Goal: Task Accomplishment & Management: Manage account settings

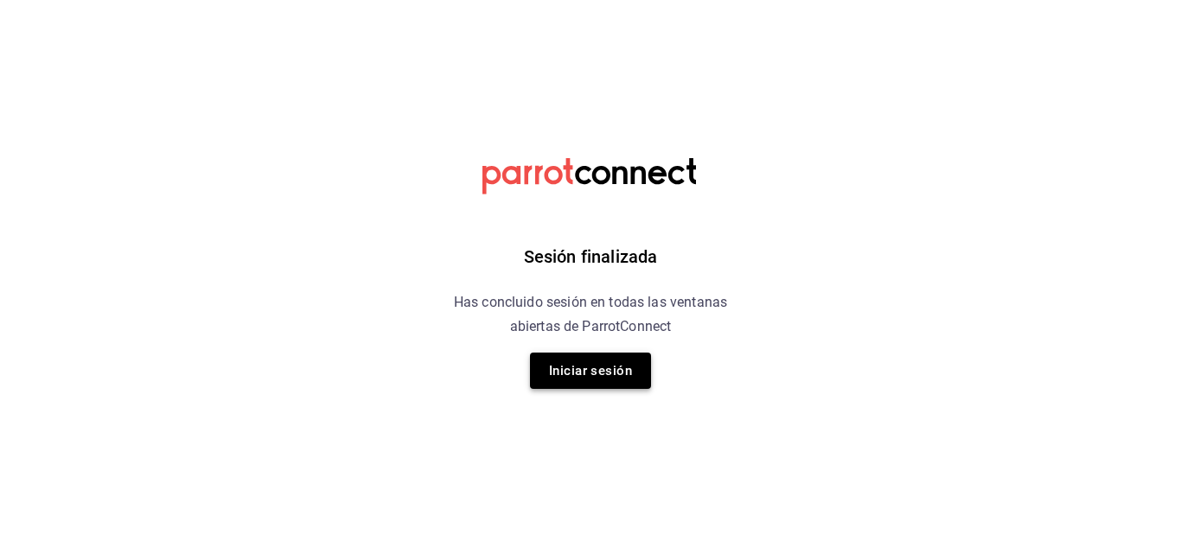
click at [597, 387] on button "Iniciar sesión" at bounding box center [590, 371] width 121 height 36
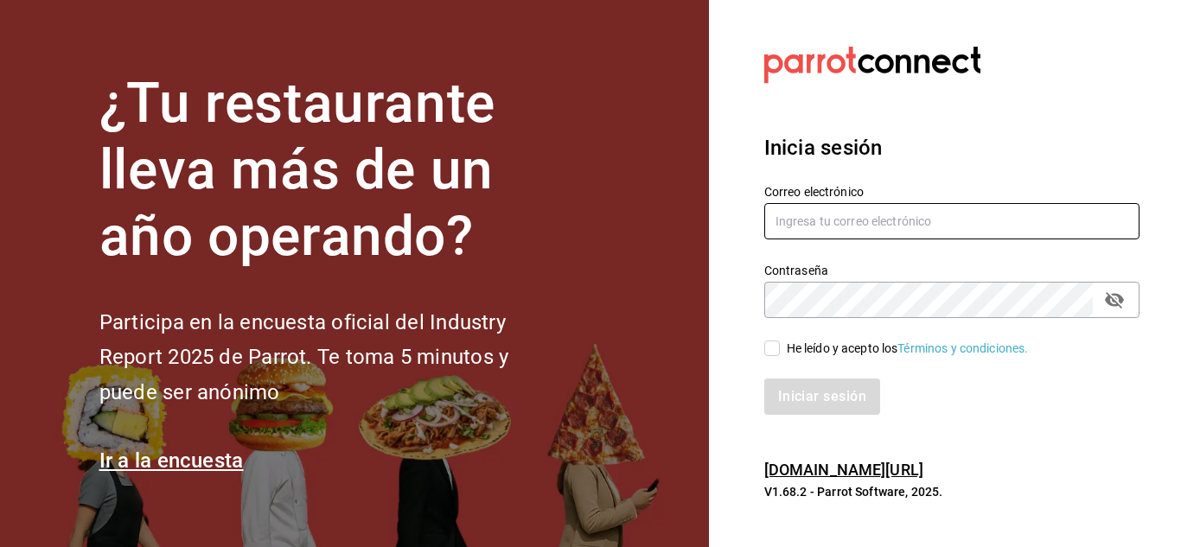
click at [886, 223] on input "text" at bounding box center [951, 221] width 375 height 36
type input "C"
type input "[EMAIL_ADDRESS][DOMAIN_NAME]"
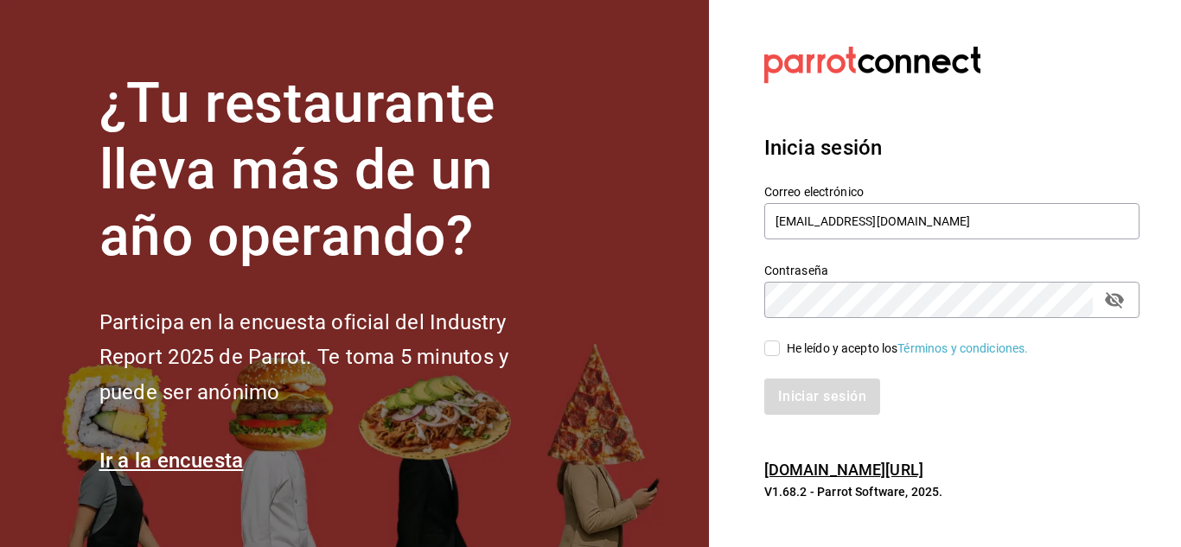
click at [775, 344] on input "He leído y acepto los Términos y condiciones." at bounding box center [772, 349] width 16 height 16
checkbox input "true"
click at [804, 393] on button "Iniciar sesión" at bounding box center [823, 397] width 118 height 36
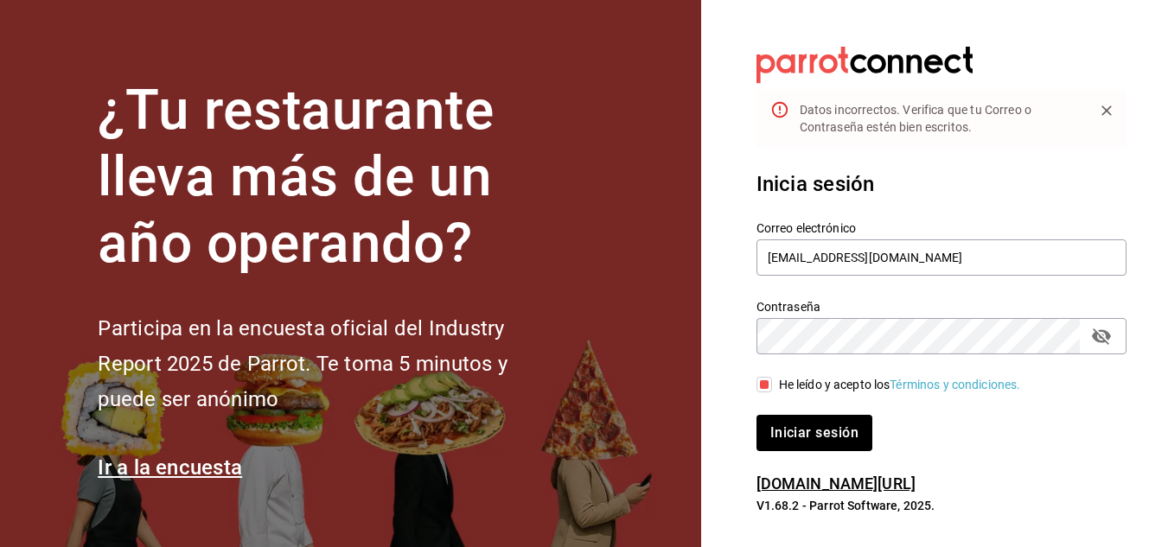
click at [1097, 342] on icon "passwordField" at bounding box center [1101, 337] width 19 height 16
click at [1097, 342] on icon "passwordField" at bounding box center [1101, 336] width 19 height 13
click at [1107, 340] on icon "passwordField" at bounding box center [1101, 336] width 21 height 21
click at [1107, 340] on icon "passwordField" at bounding box center [1101, 336] width 19 height 13
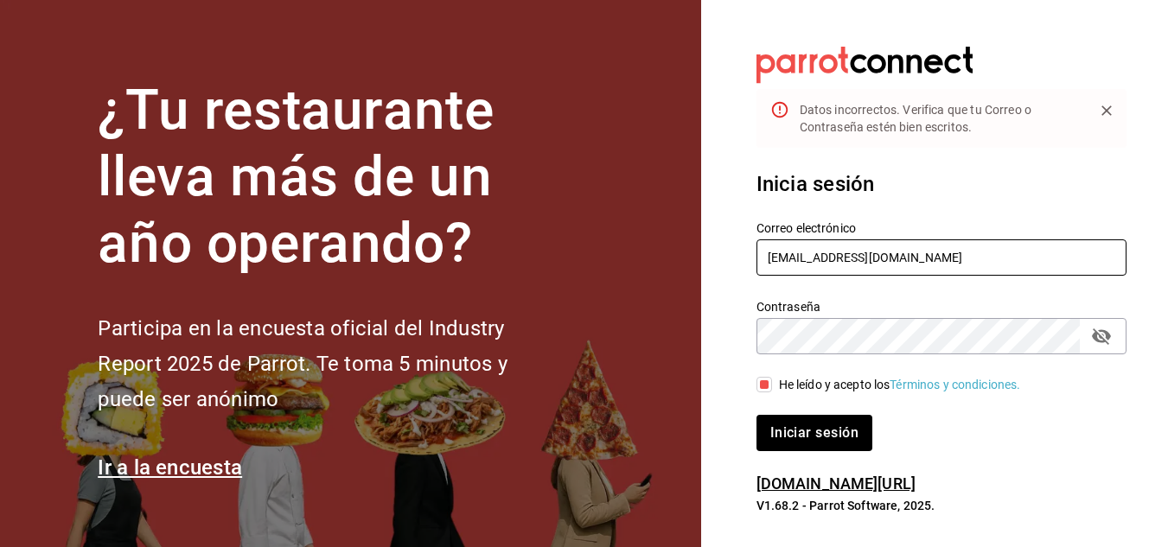
click at [796, 268] on input "[EMAIL_ADDRESS][DOMAIN_NAME]" at bounding box center [942, 258] width 370 height 36
type input "[EMAIL_ADDRESS][DOMAIN_NAME]"
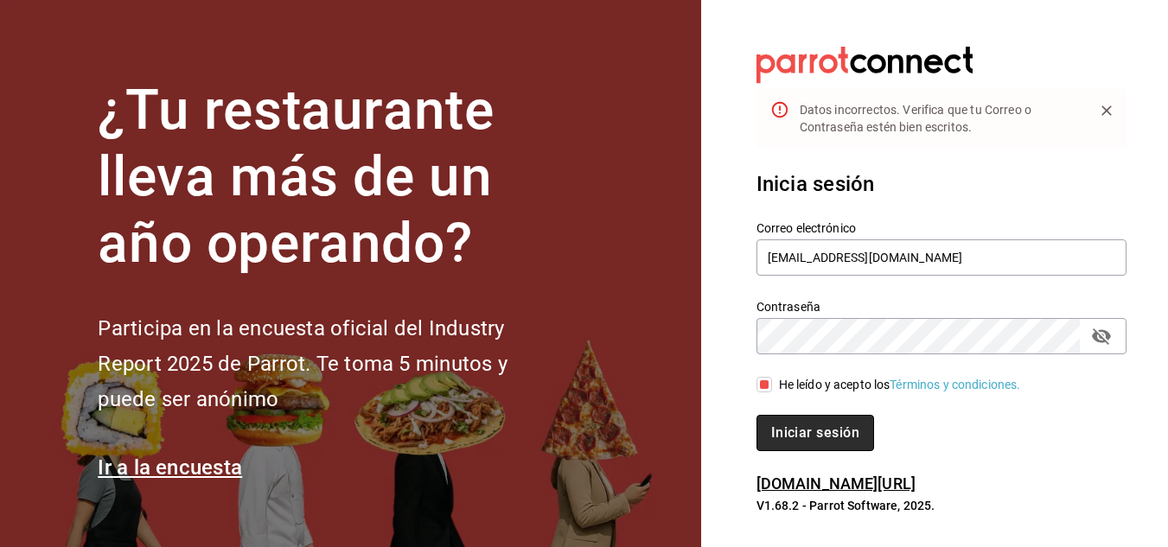
click at [816, 438] on button "Iniciar sesión" at bounding box center [816, 433] width 118 height 36
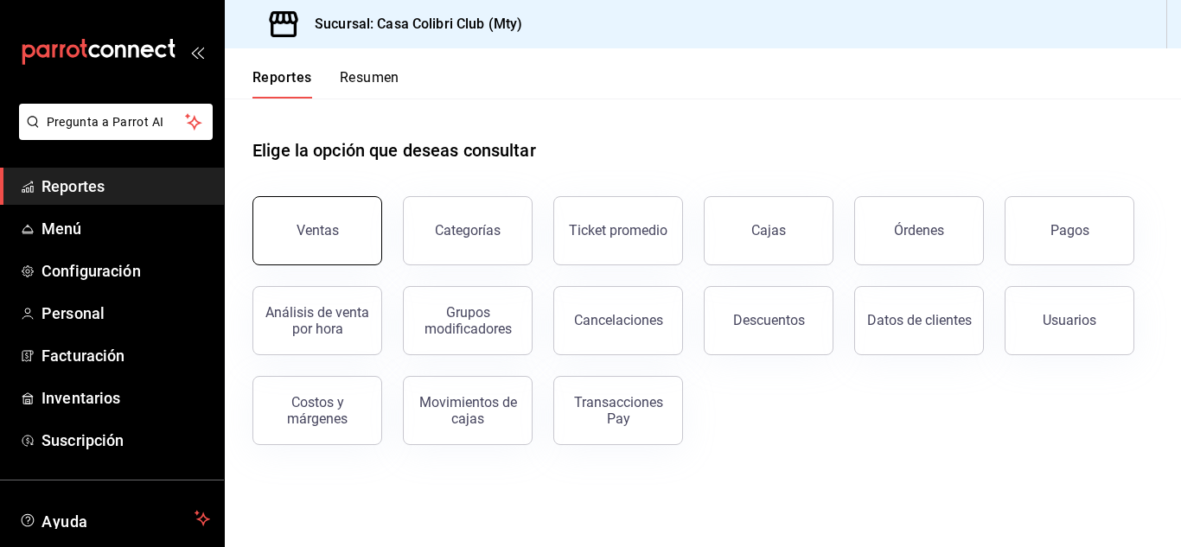
click at [317, 205] on button "Ventas" at bounding box center [318, 230] width 130 height 69
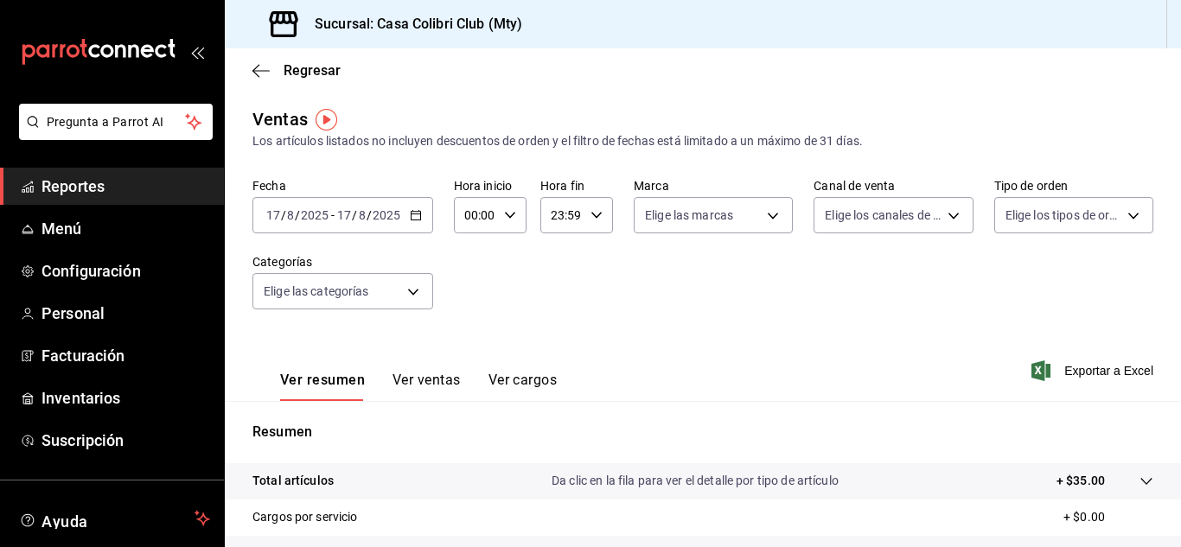
click at [118, 183] on span "Reportes" at bounding box center [126, 186] width 169 height 23
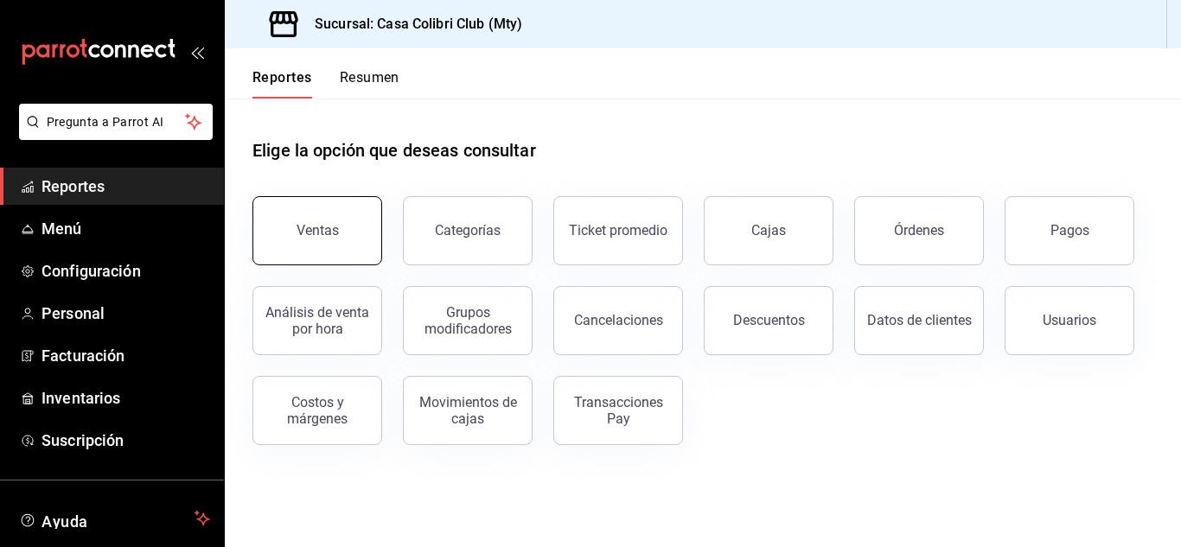
click at [291, 227] on button "Ventas" at bounding box center [318, 230] width 130 height 69
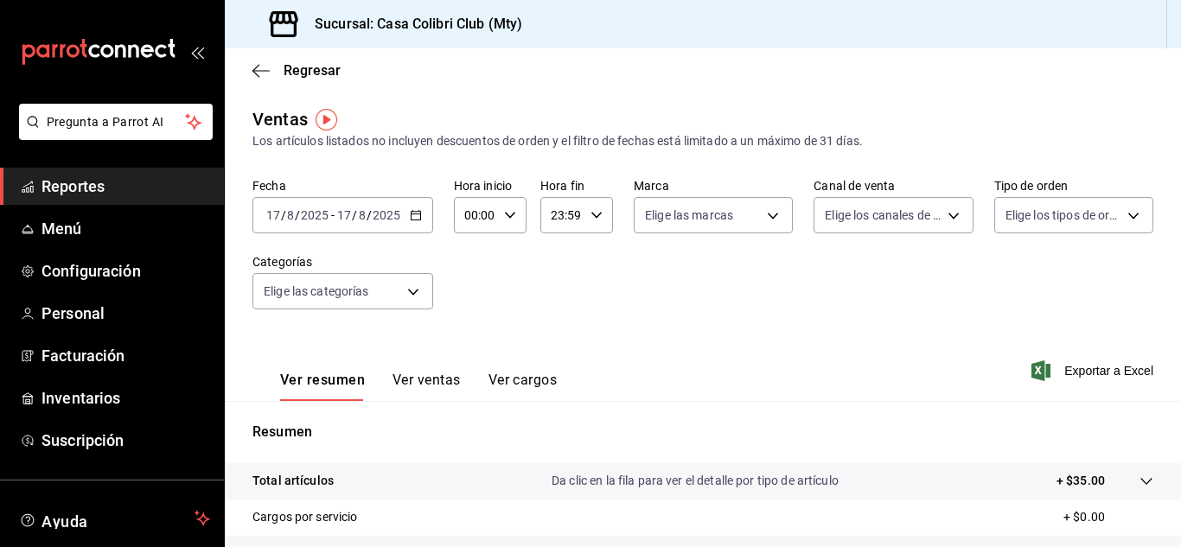
click at [368, 214] on span "/" at bounding box center [369, 215] width 5 height 14
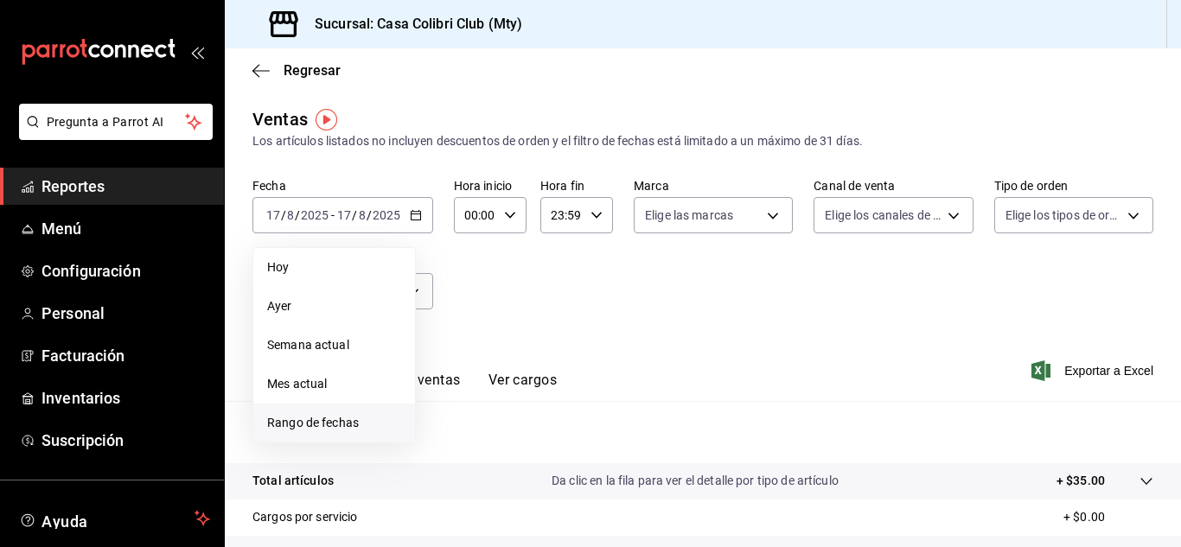
click at [319, 420] on span "Rango de fechas" at bounding box center [334, 423] width 134 height 18
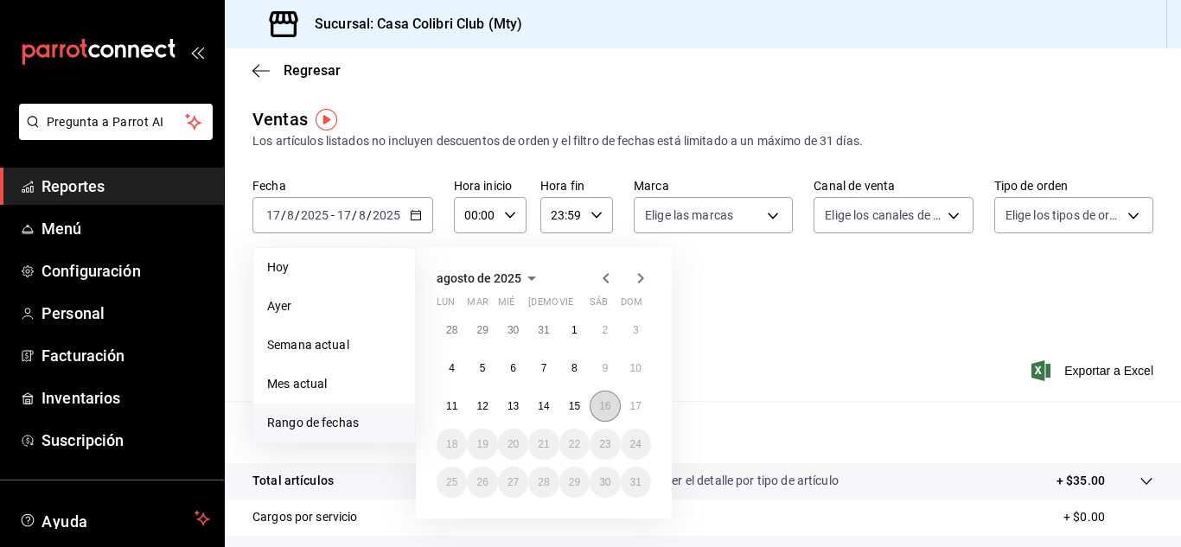
click at [601, 420] on button "16" at bounding box center [605, 406] width 30 height 31
click at [639, 424] on div "28 29 30 31 1 2 3 4 5 6 7 8 9 10 11 12 13 14 15 16 17 18 19 20 21 22 23 24 25 2…" at bounding box center [544, 406] width 214 height 183
click at [639, 417] on button "17" at bounding box center [636, 406] width 30 height 31
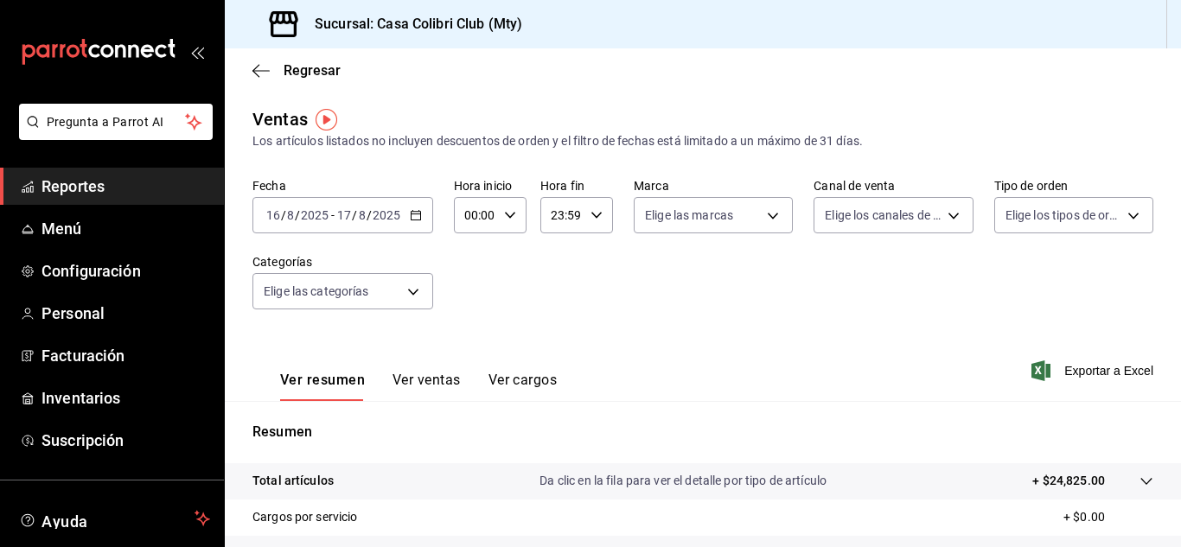
click at [157, 187] on span "Reportes" at bounding box center [126, 186] width 169 height 23
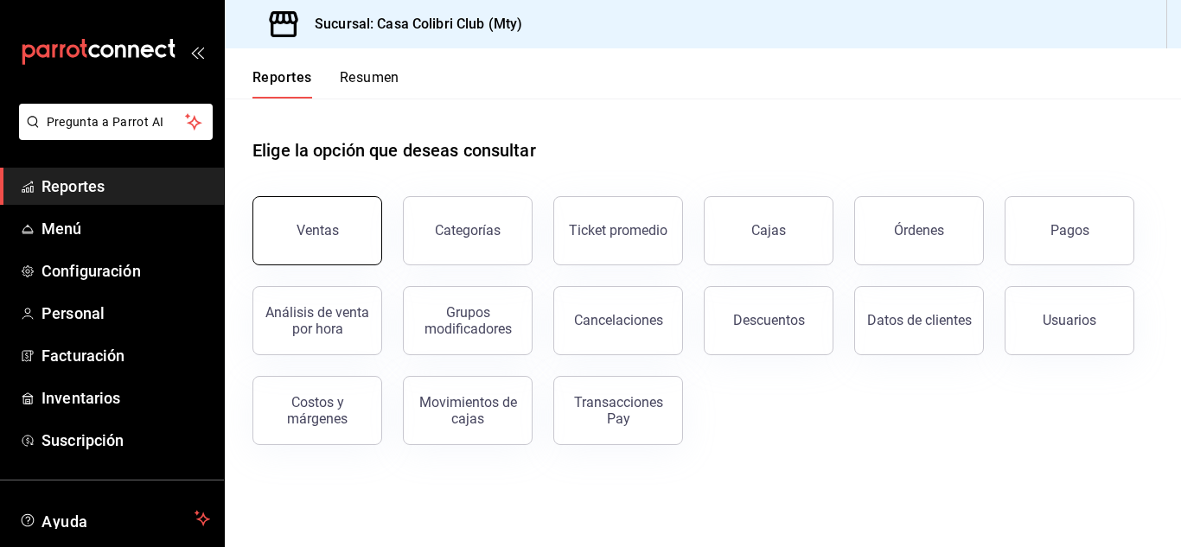
click at [309, 205] on button "Ventas" at bounding box center [318, 230] width 130 height 69
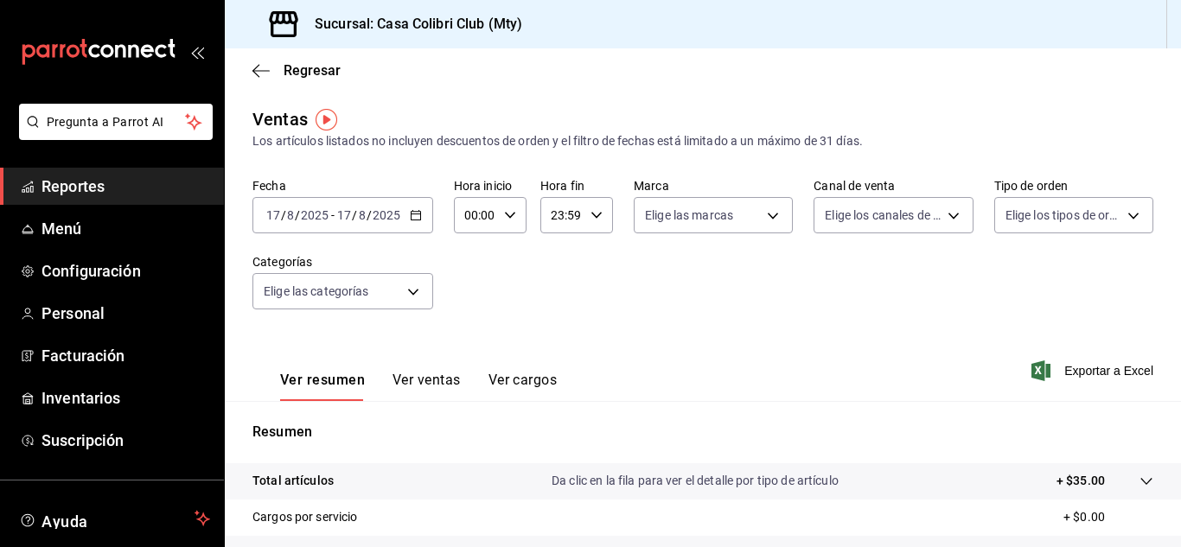
click at [407, 218] on div "2025-08-17 17 / 8 / 2025 - 2025-08-17 17 / 8 / 2025" at bounding box center [343, 215] width 181 height 36
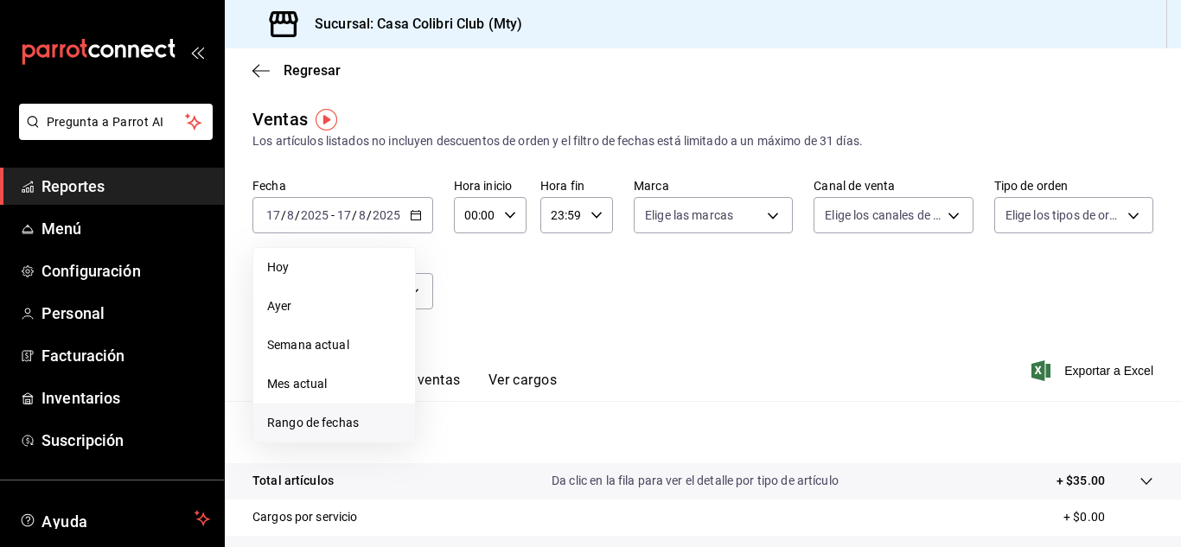
click at [359, 420] on span "Rango de fechas" at bounding box center [334, 423] width 134 height 18
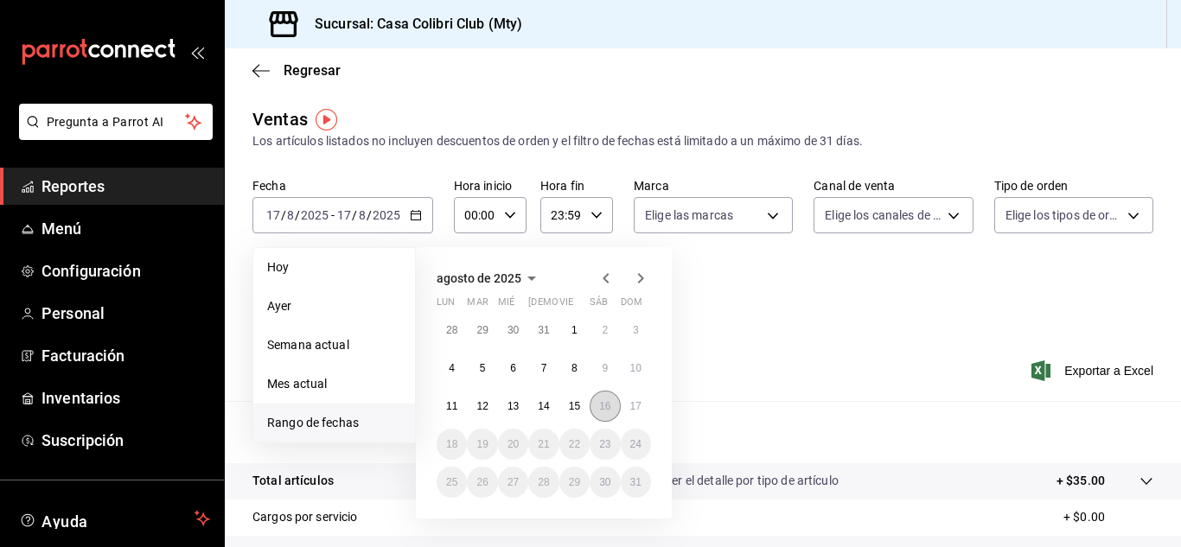
click at [604, 413] on button "16" at bounding box center [605, 406] width 30 height 31
click at [631, 413] on button "17" at bounding box center [636, 406] width 30 height 31
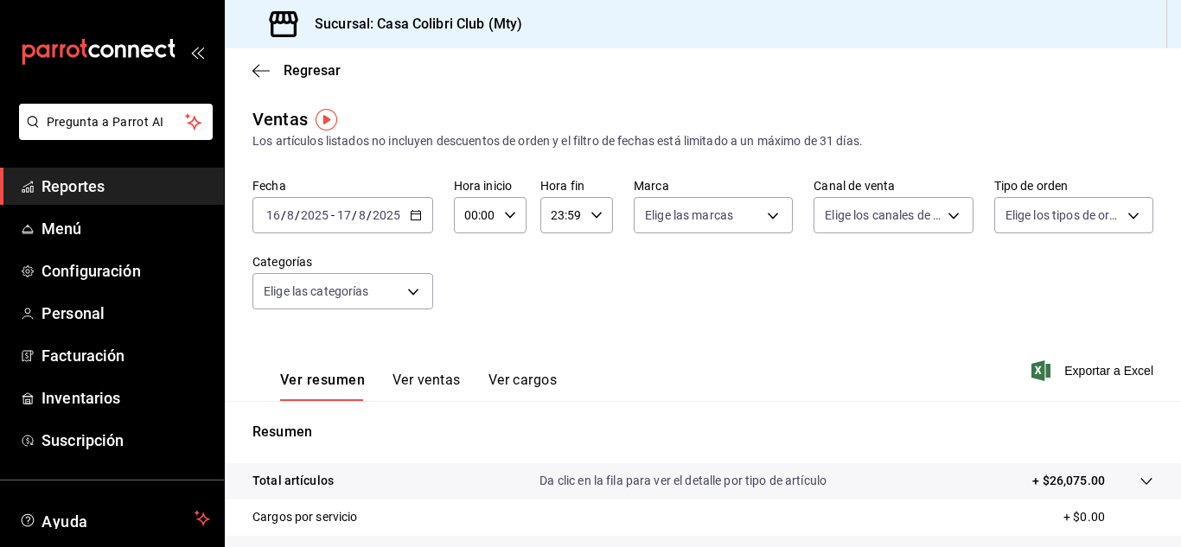
click at [92, 184] on span "Reportes" at bounding box center [126, 186] width 169 height 23
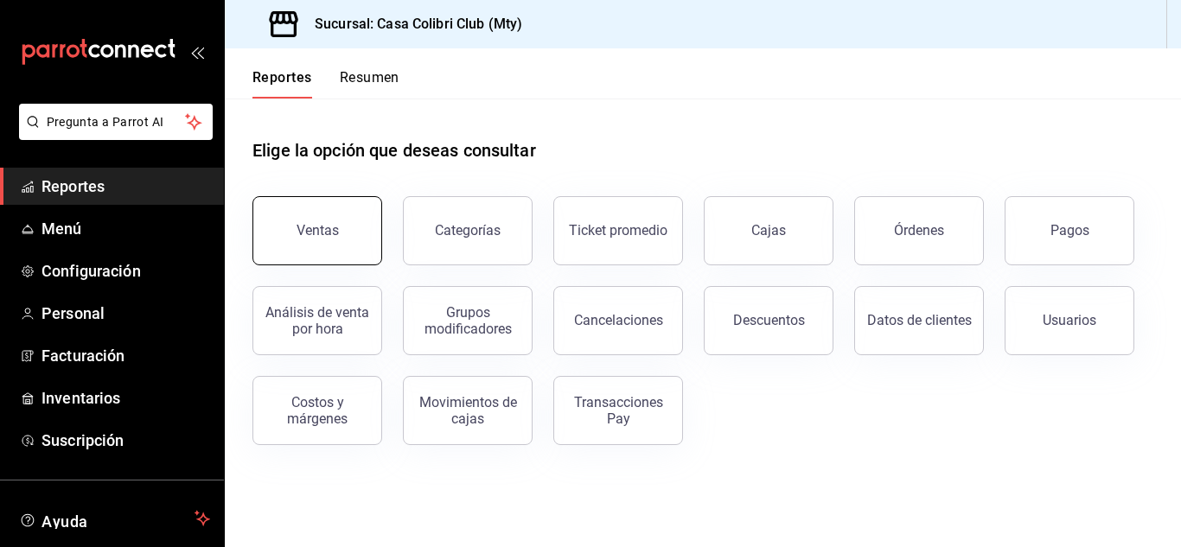
click at [301, 224] on div "Ventas" at bounding box center [318, 230] width 42 height 16
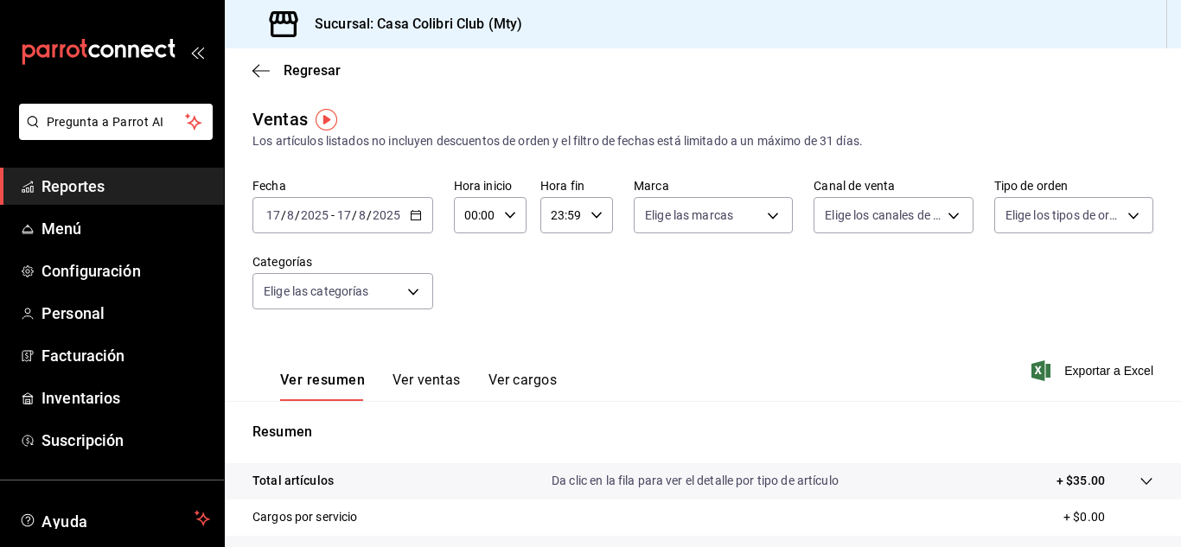
click at [325, 223] on div "2025-08-17 17 / 8 / 2025 - 2025-08-17 17 / 8 / 2025" at bounding box center [343, 215] width 181 height 36
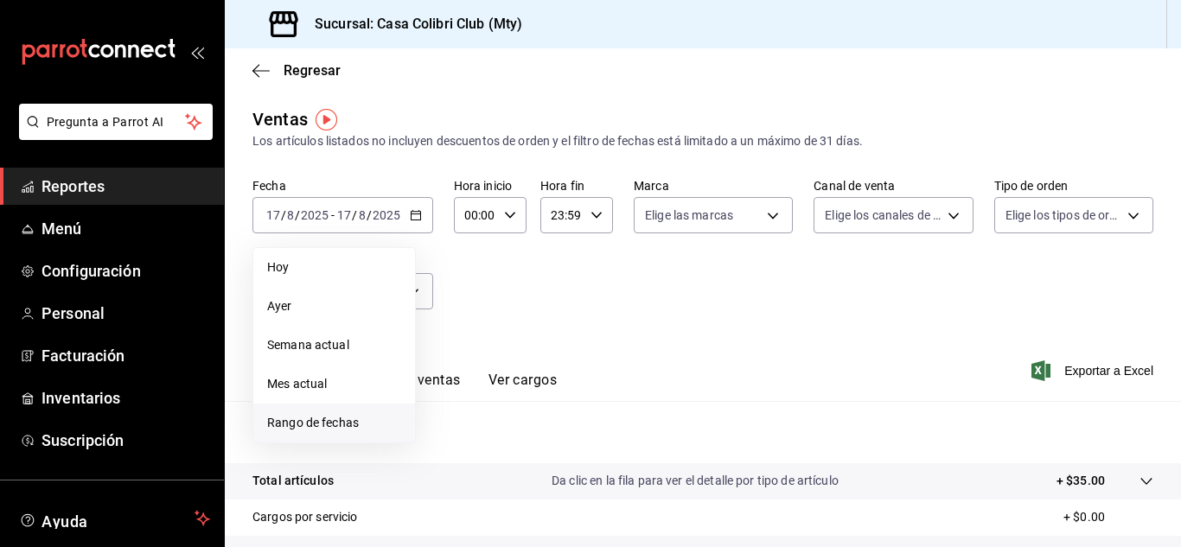
click at [368, 437] on li "Rango de fechas" at bounding box center [334, 423] width 162 height 39
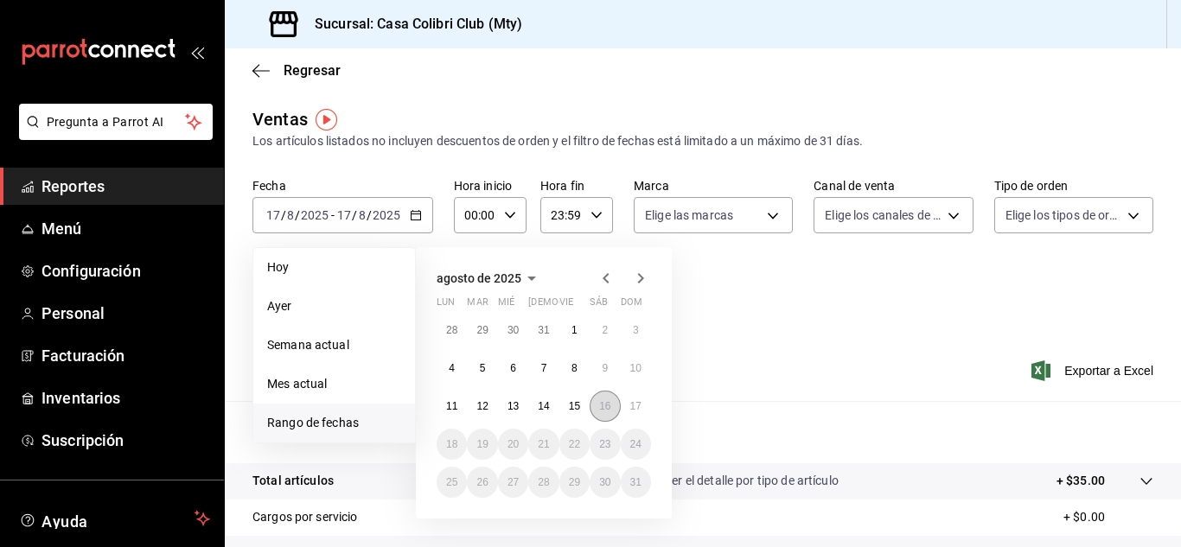
click at [603, 406] on abbr "16" at bounding box center [604, 406] width 11 height 12
click at [631, 406] on abbr "17" at bounding box center [635, 406] width 11 height 12
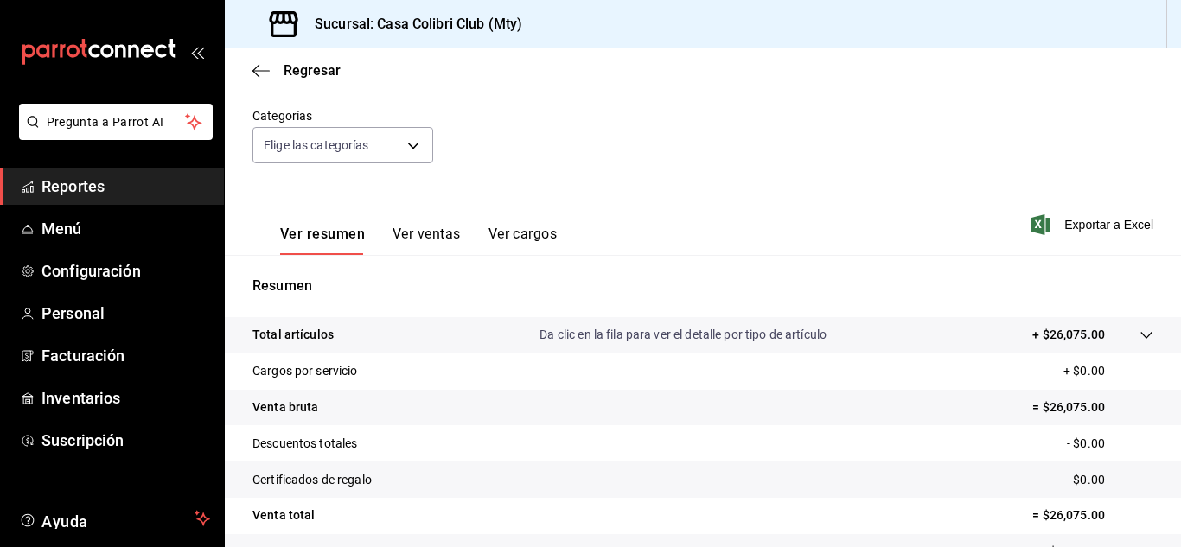
scroll to position [138, 0]
